Goal: Check status: Check status

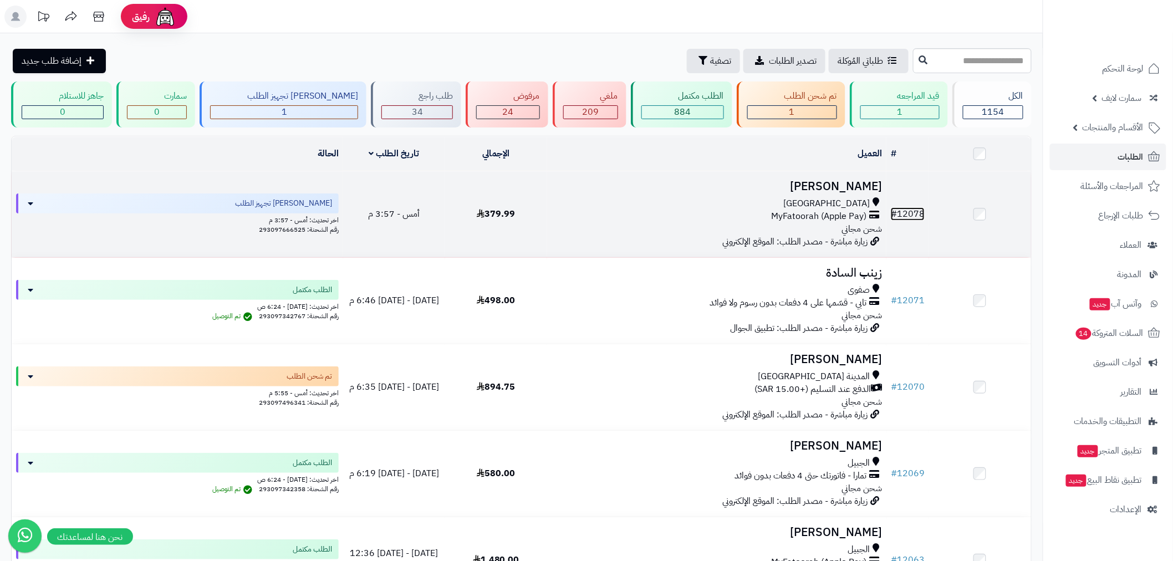
click at [921, 215] on link "# 12078" at bounding box center [908, 213] width 34 height 13
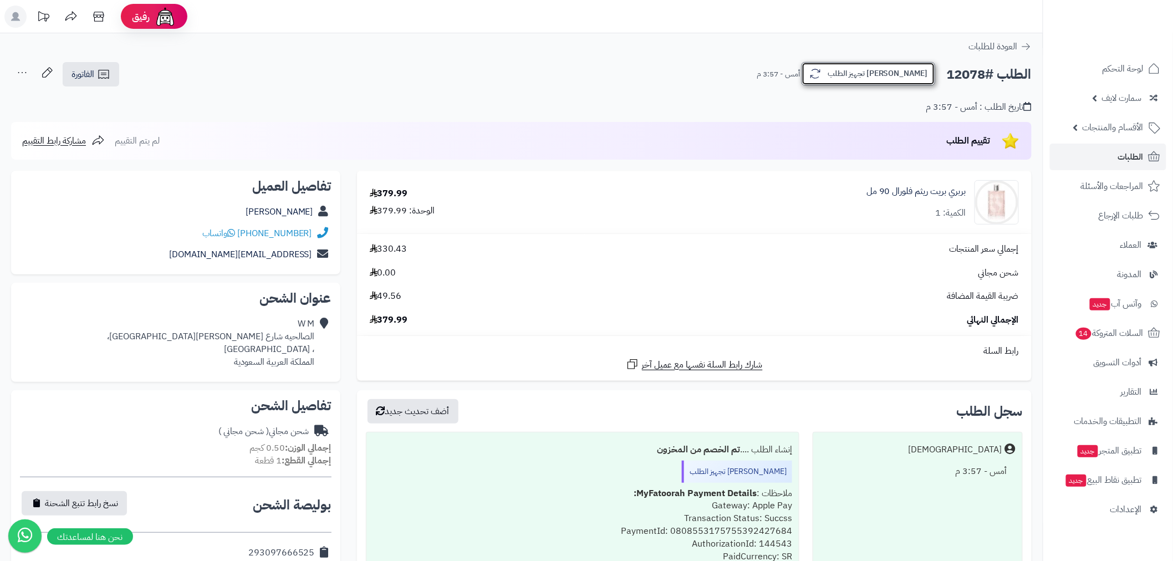
click at [905, 76] on button "[PERSON_NAME] تجهيز الطلب" at bounding box center [868, 73] width 134 height 23
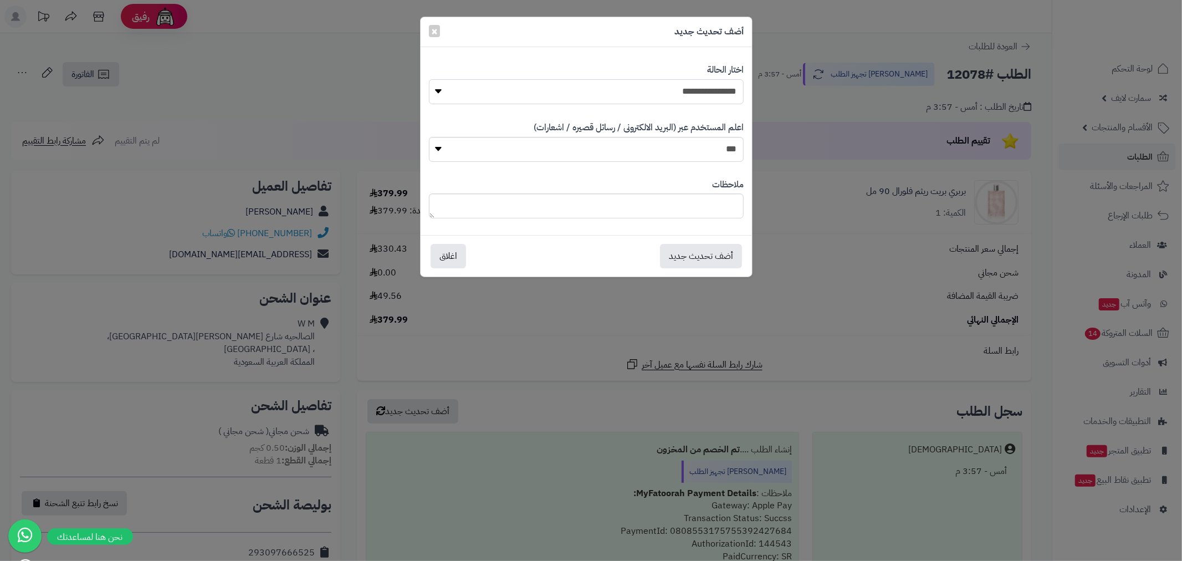
click at [701, 86] on select "**********" at bounding box center [586, 91] width 315 height 25
select select "*"
click at [429, 79] on select "**********" at bounding box center [586, 91] width 315 height 25
click at [717, 257] on button "أضف تحديث جديد" at bounding box center [701, 255] width 82 height 24
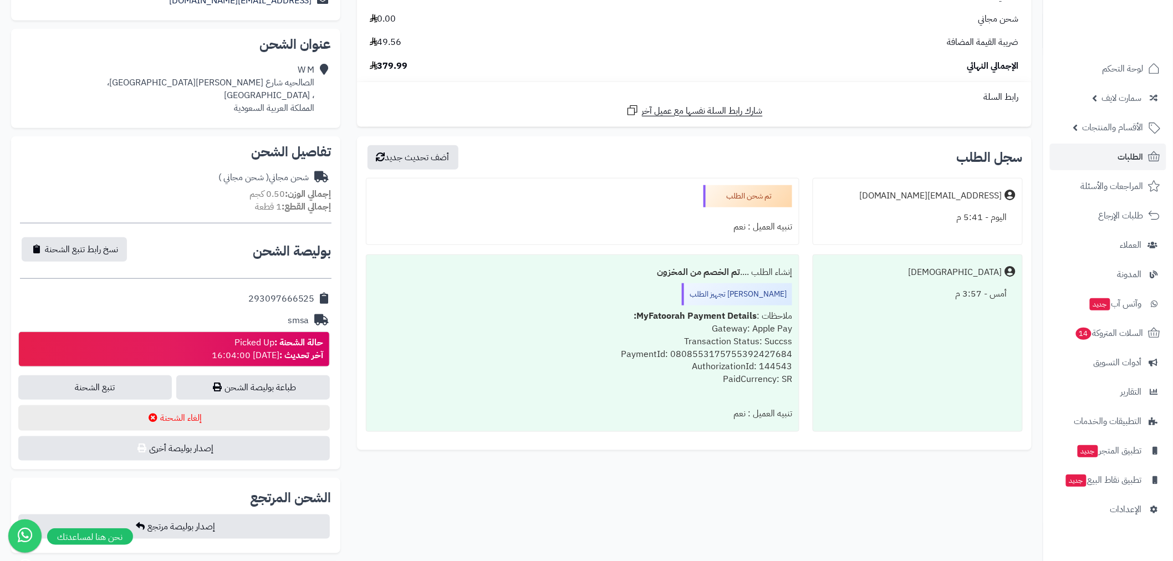
scroll to position [287, 0]
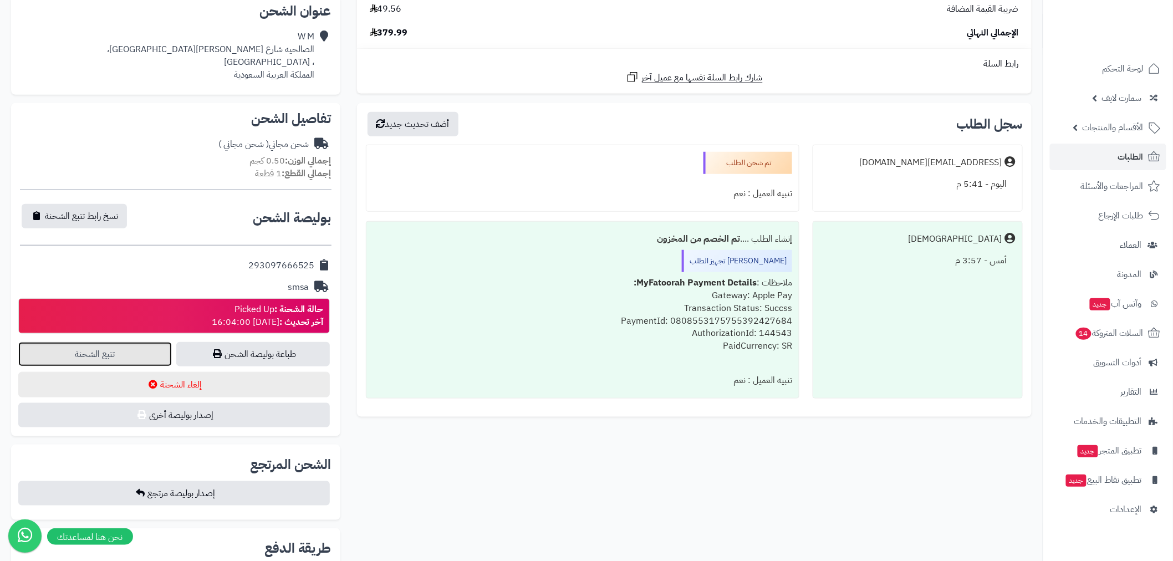
click at [97, 350] on link "تتبع الشحنة" at bounding box center [95, 354] width 154 height 24
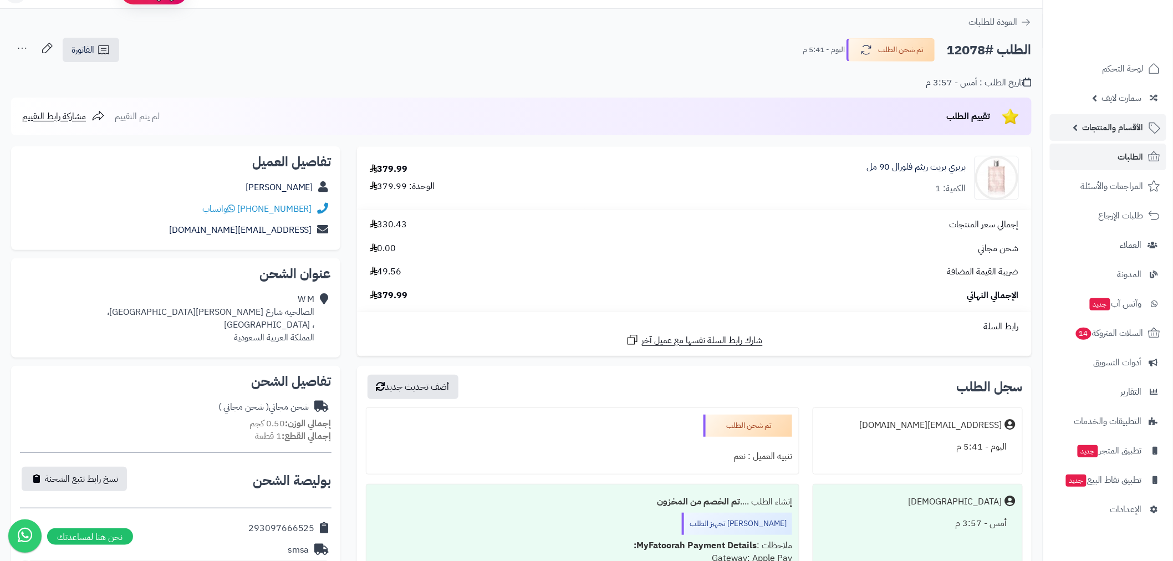
scroll to position [0, 0]
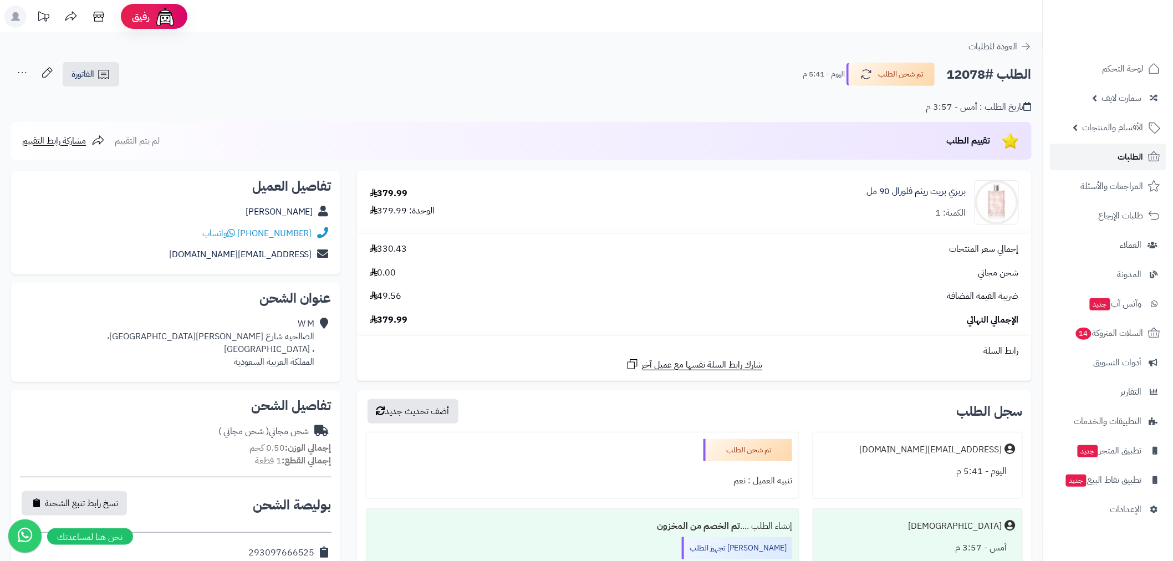
click at [1125, 164] on span "الطلبات" at bounding box center [1130, 157] width 25 height 16
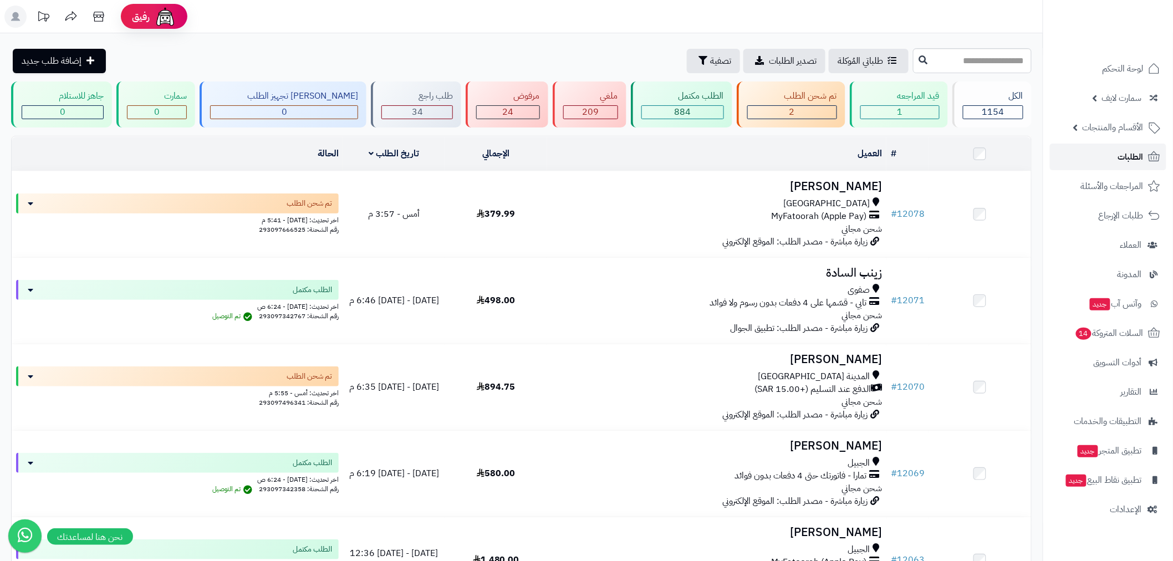
click at [1112, 156] on link "الطلبات" at bounding box center [1108, 157] width 116 height 27
click at [1127, 157] on span "الطلبات" at bounding box center [1130, 157] width 25 height 16
drag, startPoint x: 1121, startPoint y: 156, endPoint x: 1109, endPoint y: 158, distance: 12.9
click at [1121, 156] on span "الطلبات" at bounding box center [1130, 157] width 25 height 16
